Goal: Task Accomplishment & Management: Complete application form

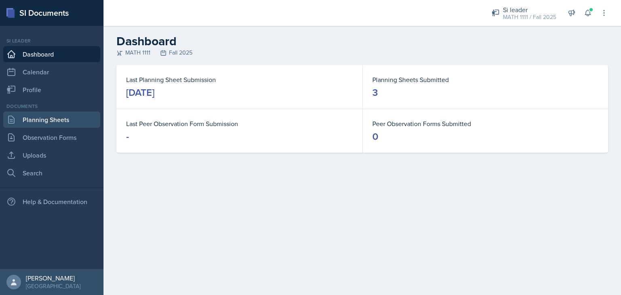
click at [61, 122] on link "Planning Sheets" at bounding box center [51, 120] width 97 height 16
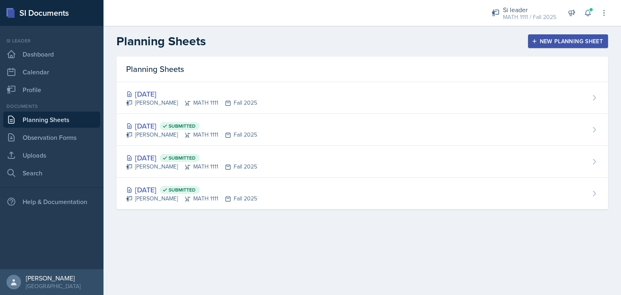
click at [542, 38] on div "New Planning Sheet" at bounding box center [567, 41] width 69 height 6
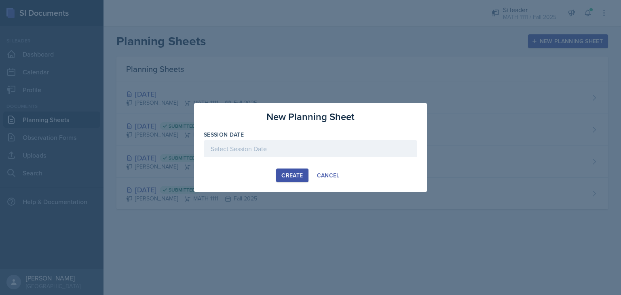
click at [223, 149] on div at bounding box center [310, 148] width 213 height 17
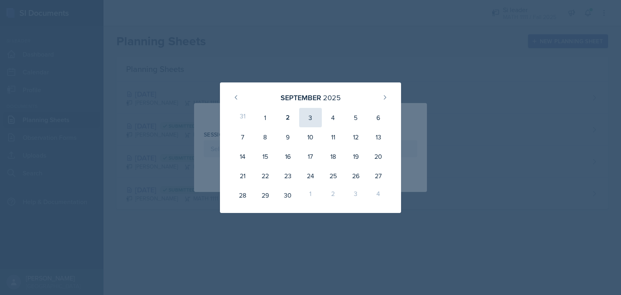
click at [312, 115] on div "3" at bounding box center [310, 117] width 23 height 19
type input "[DATE]"
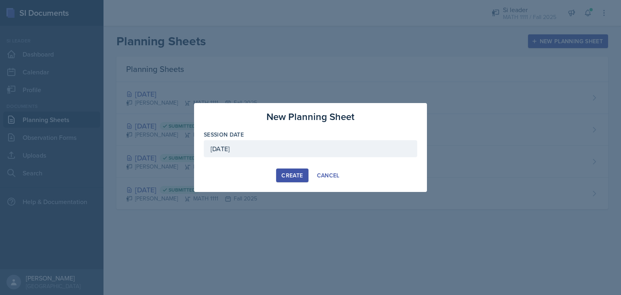
click at [287, 173] on div "Create" at bounding box center [291, 175] width 21 height 6
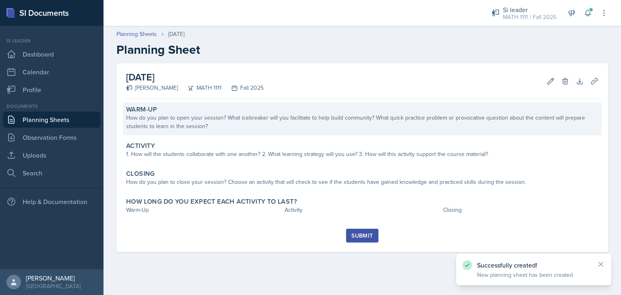
click at [217, 115] on div "How do you plan to open your session? What icebreaker will you facilitate to he…" at bounding box center [362, 122] width 472 height 17
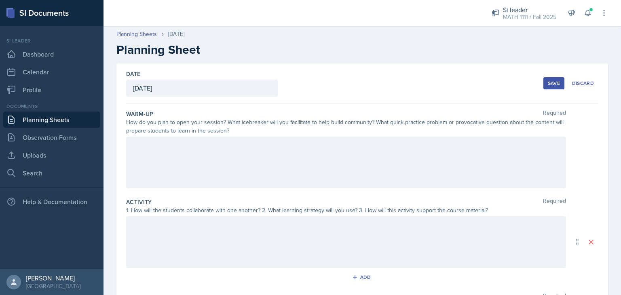
click at [172, 164] on div at bounding box center [346, 163] width 440 height 52
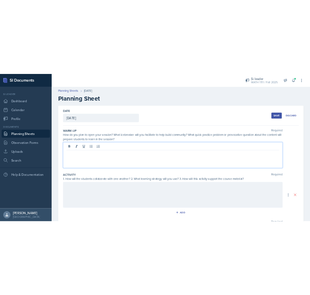
paste div
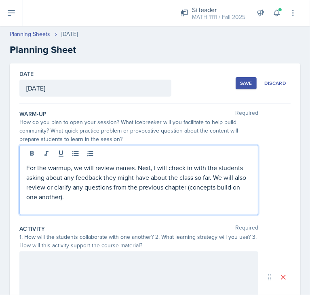
click at [210, 177] on p "For the warmup, we will review names. Next, I will check in with the students a…" at bounding box center [138, 182] width 225 height 39
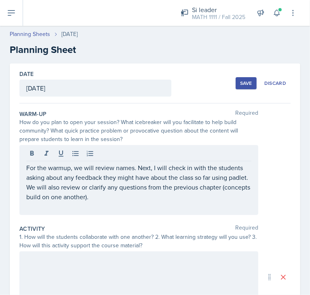
click at [158, 211] on div "For the warmup, we will review names. Next, I will check in with the students a…" at bounding box center [138, 180] width 239 height 70
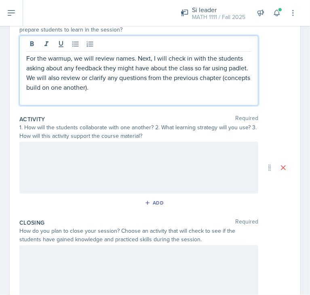
scroll to position [110, 0]
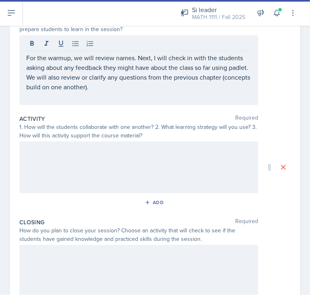
click at [194, 176] on div at bounding box center [138, 167] width 239 height 52
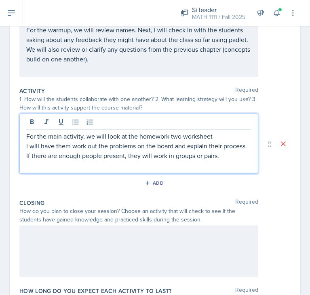
click at [183, 137] on p "For the main activity, we will look at the homework two worksheet" at bounding box center [138, 136] width 225 height 10
click at [232, 136] on p "For the main activity, we will look at the homework two/three worksheet" at bounding box center [138, 136] width 225 height 10
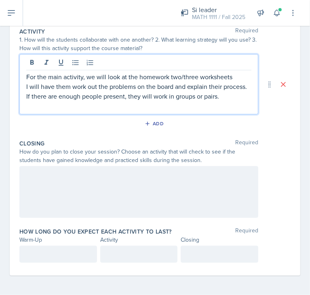
click at [124, 177] on div at bounding box center [138, 192] width 239 height 52
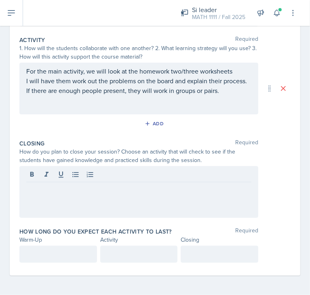
click at [50, 205] on div at bounding box center [138, 192] width 239 height 52
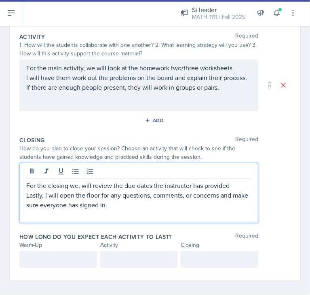
click at [31, 266] on div at bounding box center [58, 259] width 78 height 17
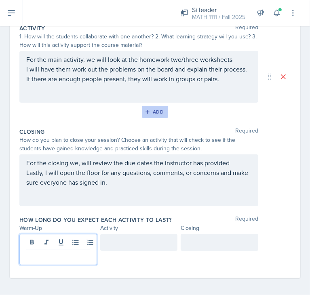
scroll to position [192, 0]
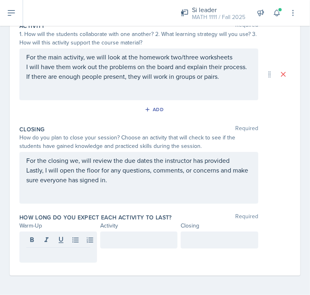
click at [57, 255] on p at bounding box center [58, 254] width 64 height 10
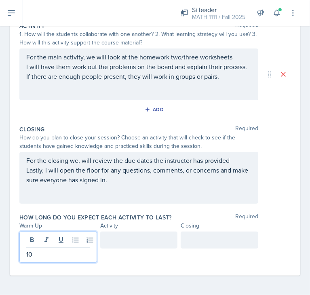
click at [109, 240] on div at bounding box center [139, 240] width 78 height 17
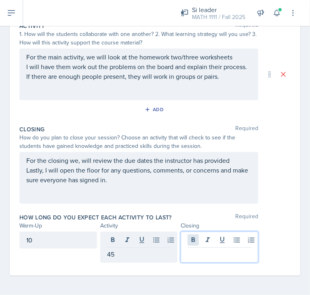
click at [186, 239] on div at bounding box center [220, 247] width 78 height 31
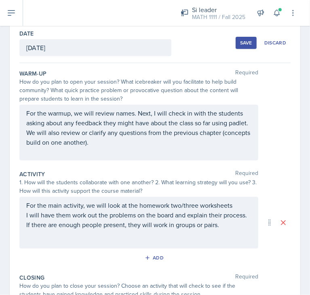
scroll to position [0, 0]
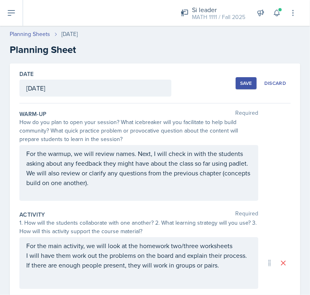
click at [240, 81] on div "Save" at bounding box center [246, 83] width 12 height 6
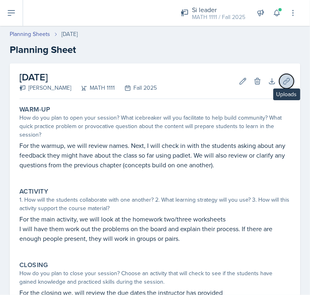
click at [284, 83] on button "Uploads" at bounding box center [286, 81] width 15 height 15
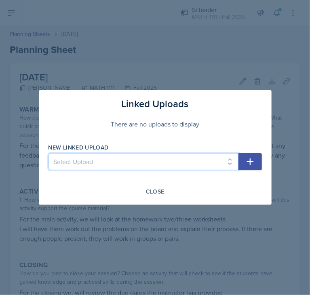
click at [226, 158] on select "Select Upload HW1 HW2" at bounding box center [143, 161] width 190 height 17
select select "82578290-af2b-44b9-a18c-067ded3e6b35"
click at [48, 153] on select "Select Upload HW1 HW2" at bounding box center [143, 161] width 190 height 17
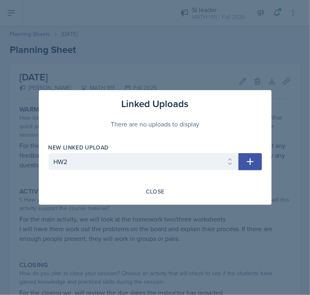
click at [254, 157] on icon "button" at bounding box center [250, 162] width 10 height 10
select select
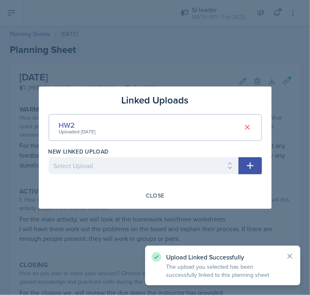
click at [236, 67] on div at bounding box center [155, 147] width 310 height 295
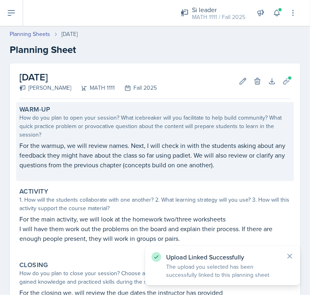
scroll to position [123, 0]
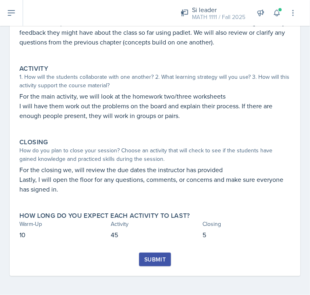
click at [145, 260] on div "Submit" at bounding box center [154, 259] width 21 height 6
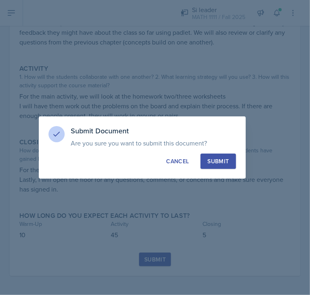
click at [225, 163] on div "Submit" at bounding box center [217, 161] width 21 height 8
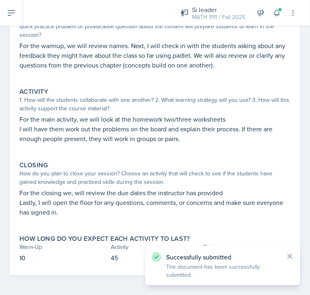
scroll to position [0, 0]
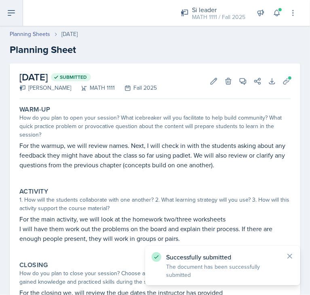
click at [13, 15] on icon at bounding box center [11, 13] width 10 height 10
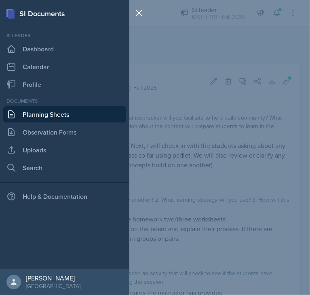
click at [29, 113] on link "Planning Sheets" at bounding box center [64, 114] width 123 height 16
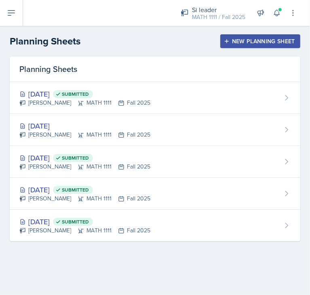
click at [257, 42] on div "New Planning Sheet" at bounding box center [259, 41] width 69 height 6
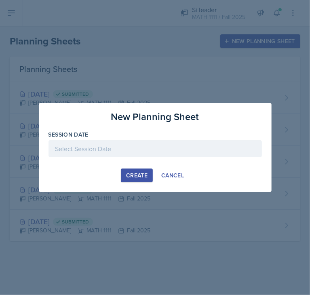
click at [87, 154] on div at bounding box center [154, 148] width 213 height 17
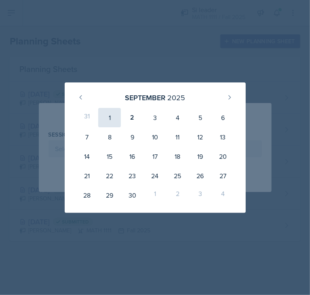
click at [114, 114] on div "1" at bounding box center [109, 117] width 23 height 19
type input "[DATE]"
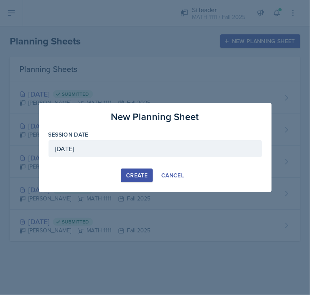
click at [142, 172] on div "Create" at bounding box center [136, 175] width 21 height 6
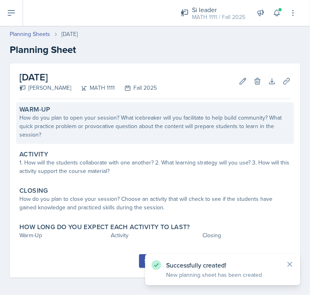
click at [84, 129] on div "How do you plan to open your session? What icebreaker will you facilitate to he…" at bounding box center [154, 126] width 271 height 25
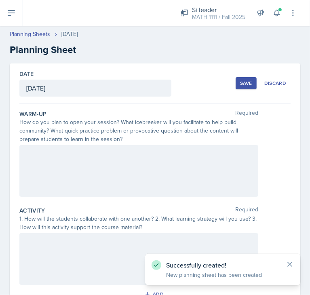
click at [48, 161] on div at bounding box center [138, 171] width 239 height 52
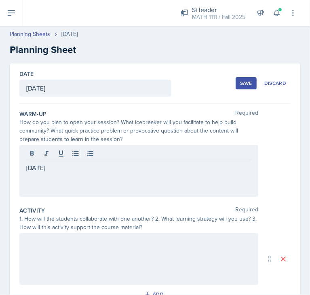
click at [34, 177] on div "[DATE]" at bounding box center [138, 171] width 239 height 52
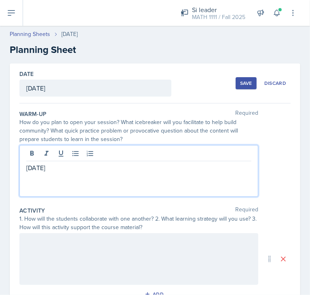
click at [30, 171] on p "[DATE]" at bounding box center [138, 168] width 225 height 10
copy p "[DATE]"
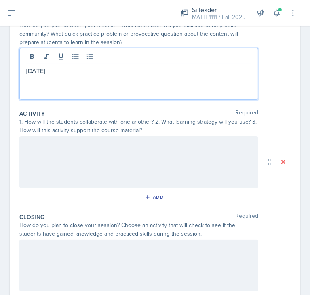
click at [30, 171] on div at bounding box center [138, 162] width 239 height 52
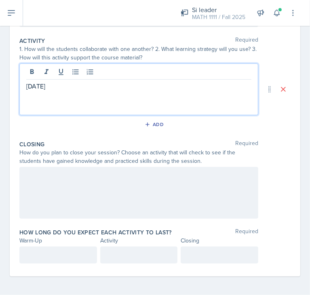
scroll to position [170, 0]
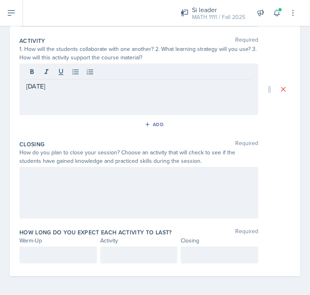
click at [45, 183] on div at bounding box center [138, 193] width 239 height 52
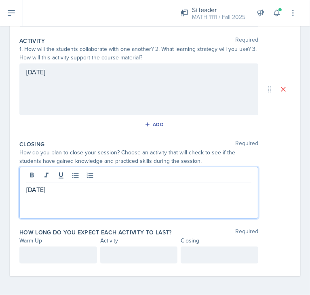
click at [46, 257] on p at bounding box center [58, 255] width 64 height 10
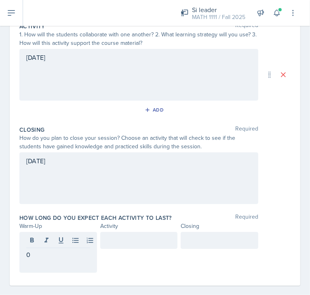
click at [113, 246] on div at bounding box center [139, 240] width 78 height 17
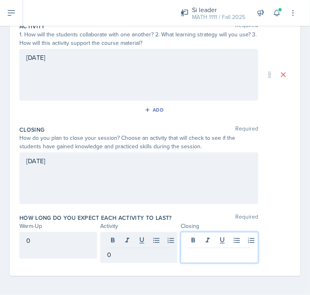
click at [225, 242] on div at bounding box center [220, 247] width 78 height 31
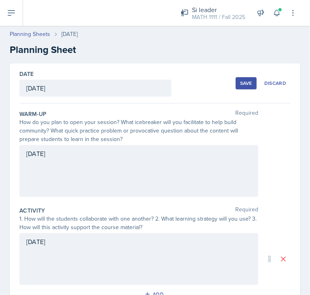
click at [238, 78] on button "Save" at bounding box center [246, 83] width 21 height 12
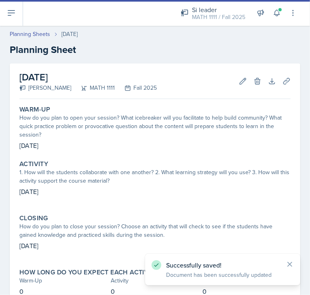
scroll to position [65, 0]
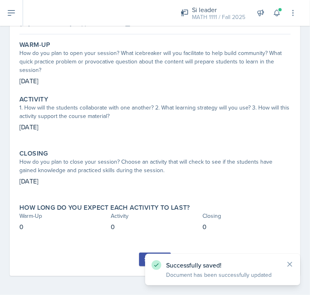
click at [144, 259] on div "Submit" at bounding box center [154, 259] width 21 height 6
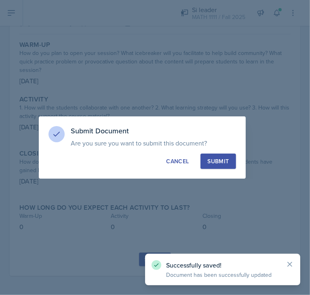
click at [214, 159] on div "Submit" at bounding box center [217, 161] width 21 height 8
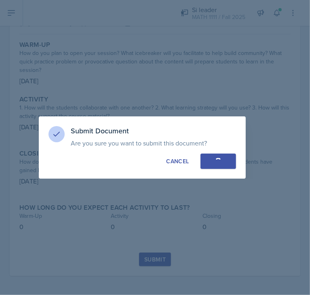
scroll to position [42, 0]
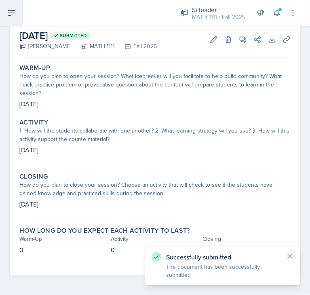
click at [13, 11] on icon at bounding box center [11, 13] width 10 height 10
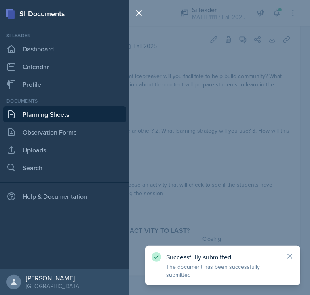
click at [40, 110] on link "Planning Sheets" at bounding box center [64, 114] width 123 height 16
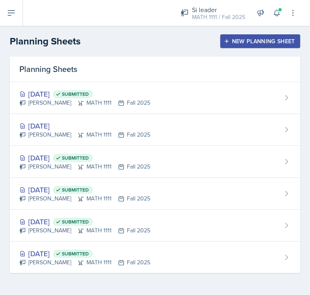
click at [262, 41] on div "New Planning Sheet" at bounding box center [259, 41] width 69 height 6
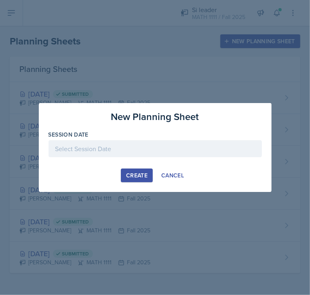
click at [121, 142] on div at bounding box center [154, 148] width 213 height 17
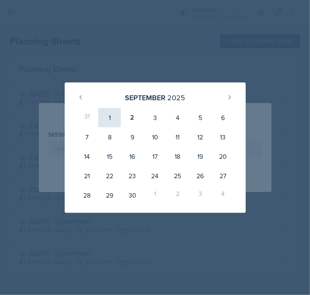
click at [108, 112] on div "1" at bounding box center [109, 117] width 23 height 19
type input "[DATE]"
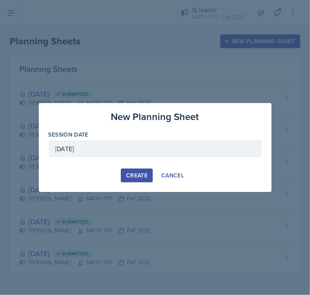
click at [134, 173] on div "Create" at bounding box center [136, 175] width 21 height 6
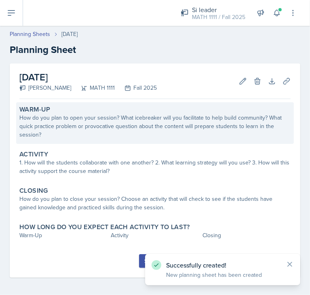
click at [78, 118] on div "How do you plan to open your session? What icebreaker will you facilitate to he…" at bounding box center [154, 126] width 271 height 25
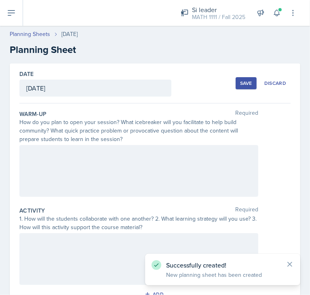
click at [46, 166] on div at bounding box center [138, 171] width 239 height 52
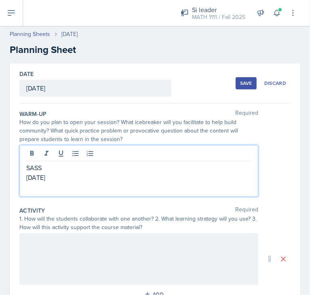
click at [66, 261] on div at bounding box center [138, 259] width 239 height 52
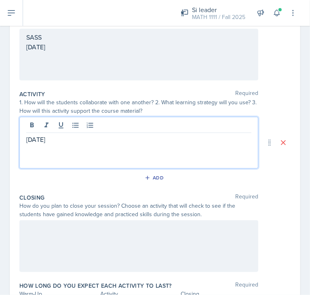
click at [54, 248] on div at bounding box center [138, 246] width 239 height 52
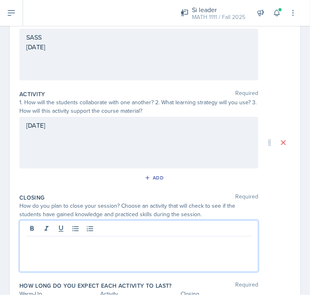
scroll to position [131, 0]
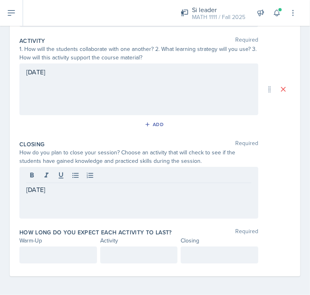
click at [47, 246] on div at bounding box center [58, 254] width 78 height 17
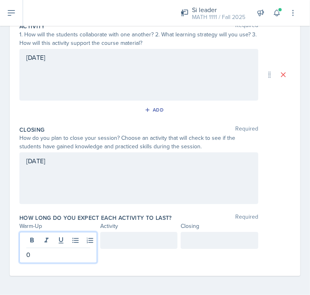
click at [133, 236] on div at bounding box center [139, 240] width 78 height 17
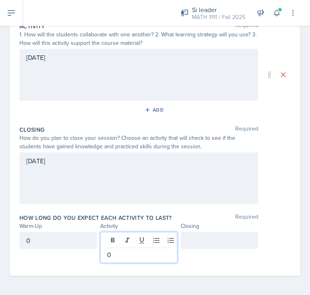
click at [194, 238] on div at bounding box center [220, 240] width 78 height 17
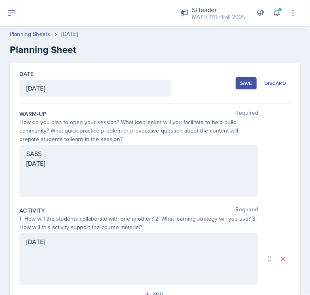
scroll to position [0, 0]
click at [245, 81] on div "Save" at bounding box center [246, 83] width 12 height 6
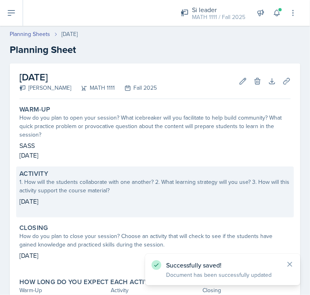
scroll to position [66, 0]
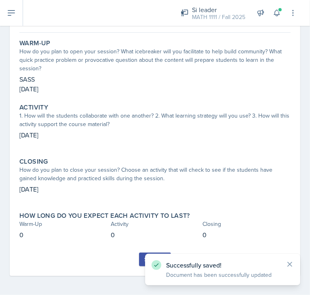
click at [140, 257] on button "Submit" at bounding box center [155, 260] width 32 height 14
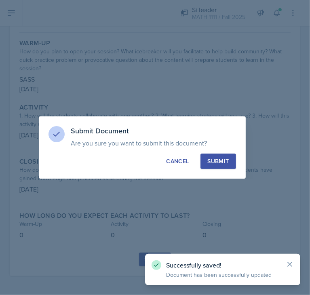
click at [223, 160] on div "Submit" at bounding box center [217, 161] width 21 height 8
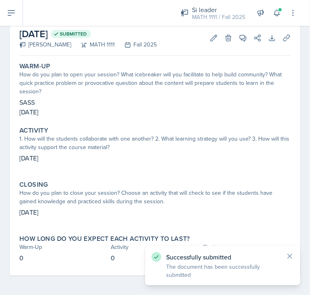
scroll to position [43, 0]
click at [16, 13] on button at bounding box center [11, 13] width 23 height 26
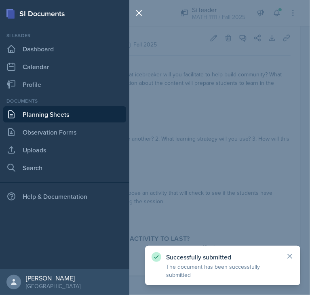
click at [49, 115] on link "Planning Sheets" at bounding box center [64, 114] width 123 height 16
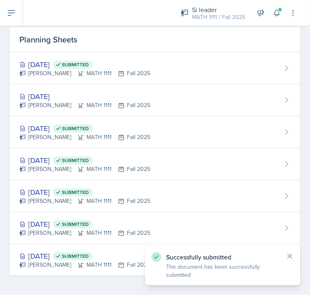
scroll to position [29, 0]
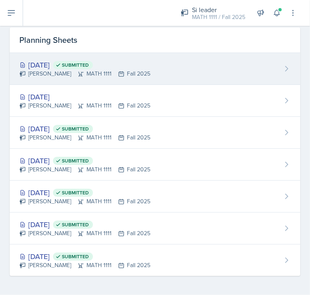
click at [160, 72] on div "[DATE] Submitted [PERSON_NAME] MATH 1111 Fall 2025" at bounding box center [155, 69] width 290 height 32
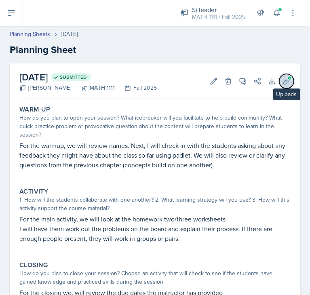
click at [282, 82] on icon at bounding box center [286, 81] width 8 height 8
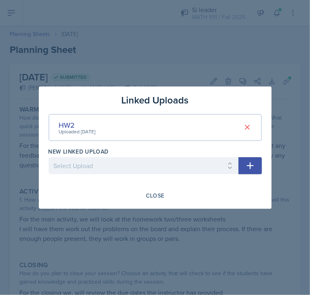
click at [177, 44] on div at bounding box center [155, 147] width 310 height 295
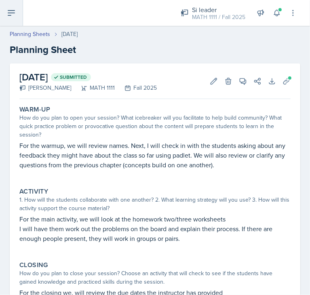
click at [10, 20] on button at bounding box center [11, 13] width 23 height 26
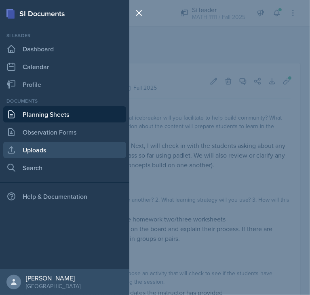
click at [17, 155] on link "Uploads" at bounding box center [64, 150] width 123 height 16
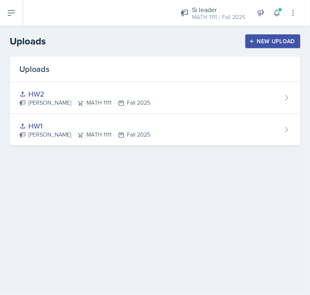
click at [288, 39] on div "New Upload" at bounding box center [272, 41] width 45 height 6
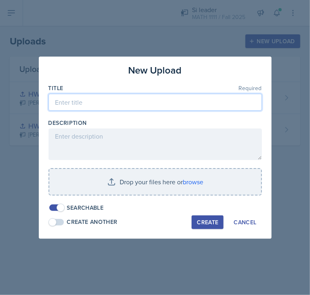
click at [84, 101] on input at bounding box center [154, 102] width 213 height 17
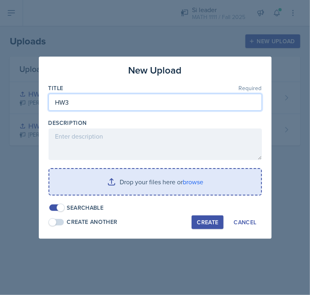
type input "HW3"
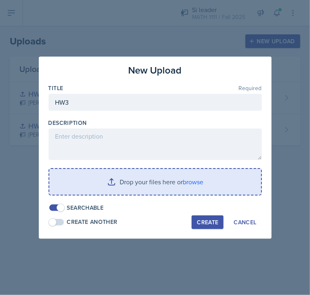
click at [144, 188] on input "file" at bounding box center [155, 182] width 212 height 26
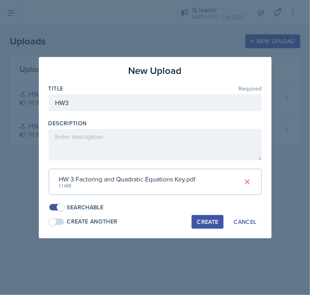
click at [214, 221] on div "Create" at bounding box center [207, 222] width 21 height 6
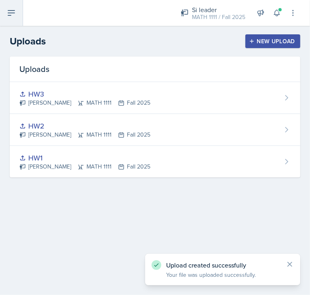
click at [13, 15] on icon at bounding box center [11, 13] width 10 height 10
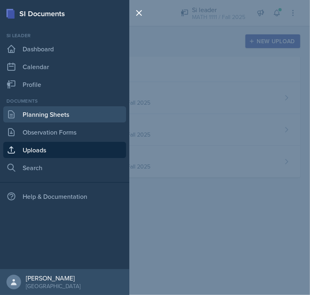
click at [40, 115] on link "Planning Sheets" at bounding box center [64, 114] width 123 height 16
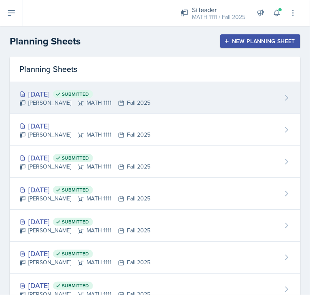
click at [199, 92] on div "[DATE] Submitted [PERSON_NAME] MATH 1111 Fall 2025" at bounding box center [155, 98] width 290 height 32
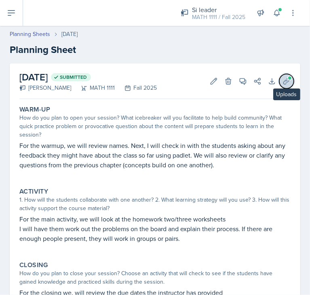
click at [279, 84] on button "Uploads" at bounding box center [286, 81] width 15 height 15
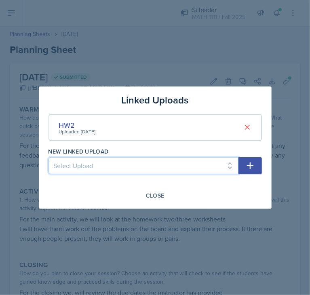
click at [229, 162] on select "Select Upload HW1 HW3" at bounding box center [143, 165] width 190 height 17
select select "382fdc8a-2e3f-4ed8-bc03-56bbfcd7f7ea"
click at [48, 157] on select "Select Upload HW1 HW3" at bounding box center [143, 165] width 190 height 17
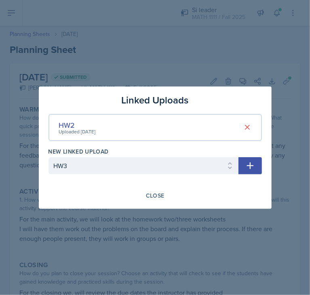
click at [248, 165] on icon "button" at bounding box center [249, 165] width 7 height 7
select select
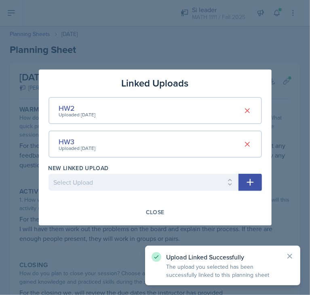
click at [87, 252] on div at bounding box center [155, 147] width 310 height 295
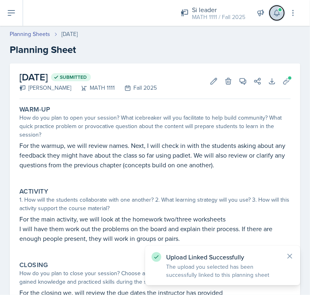
click at [270, 13] on button at bounding box center [276, 13] width 15 height 15
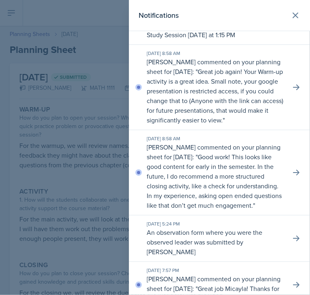
scroll to position [61, 0]
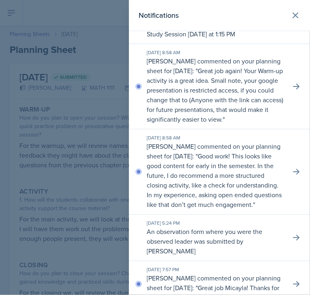
click at [220, 186] on p "Good work! This looks like good content for early in the semester. In the futur…" at bounding box center [214, 180] width 135 height 57
click at [196, 141] on div "[DATE] 8:58 AM" at bounding box center [215, 137] width 137 height 7
click at [293, 175] on icon at bounding box center [296, 172] width 6 height 6
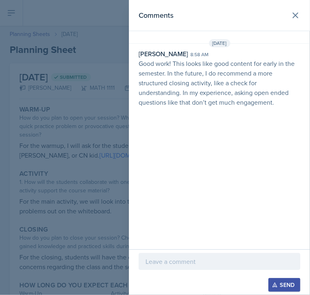
click at [169, 264] on p at bounding box center [219, 262] width 148 height 10
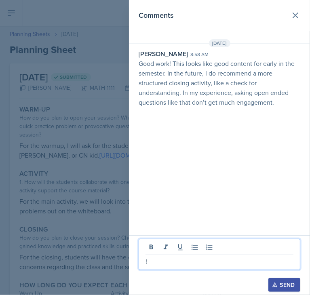
click at [282, 284] on div "Send" at bounding box center [284, 285] width 21 height 6
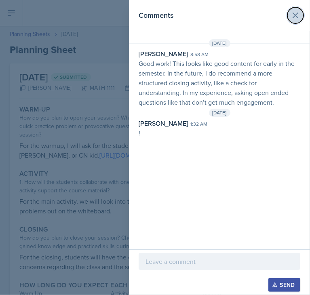
click at [297, 15] on icon at bounding box center [295, 16] width 10 height 10
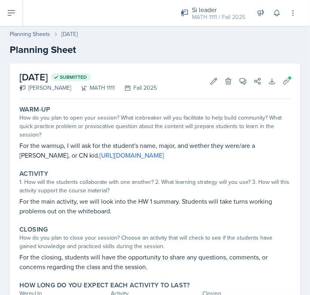
click at [269, 14] on div "Si leader MATH 1111 / Fall 2025 Si leader MATH 1111 / Fall 2023 Si leader MATH …" at bounding box center [233, 13] width 128 height 26
click at [275, 14] on icon at bounding box center [277, 13] width 8 height 8
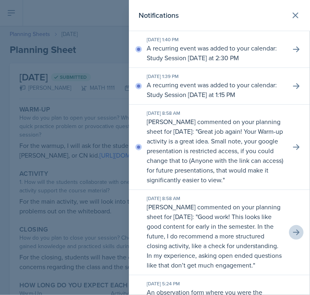
click at [295, 158] on div "[DATE] 8:58 AM [PERSON_NAME] commented on your planning sheet for [DATE]: " Gre…" at bounding box center [219, 147] width 181 height 85
click at [292, 151] on icon at bounding box center [296, 147] width 8 height 8
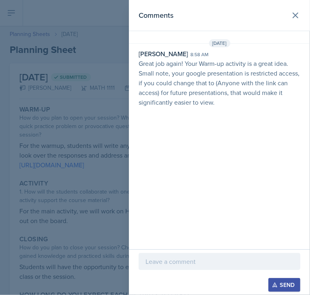
click at [164, 268] on div at bounding box center [220, 261] width 162 height 17
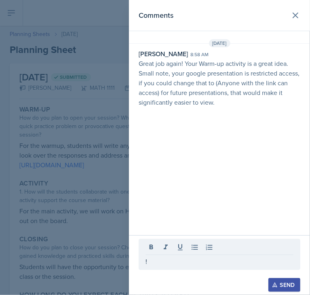
click at [285, 283] on div "Send" at bounding box center [284, 285] width 21 height 6
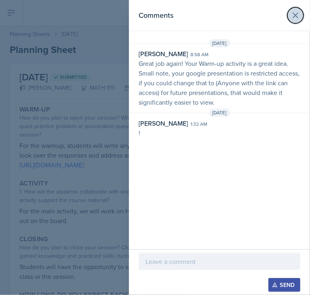
click at [295, 18] on icon at bounding box center [295, 16] width 10 height 10
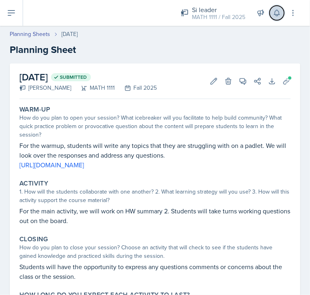
click at [275, 19] on button at bounding box center [276, 13] width 15 height 15
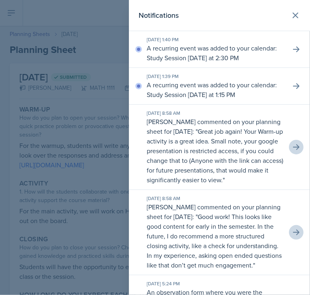
click at [111, 59] on div at bounding box center [155, 147] width 310 height 295
